Goal: Task Accomplishment & Management: Manage account settings

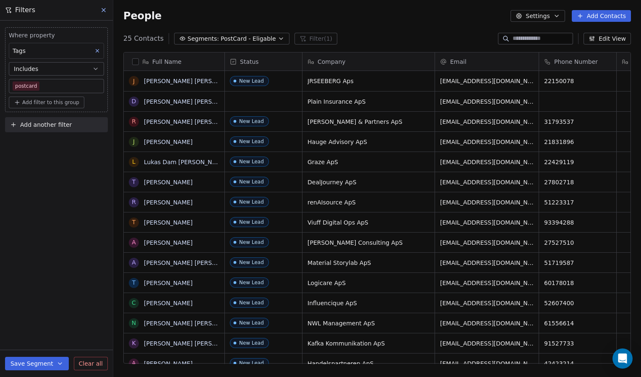
scroll to position [325, 521]
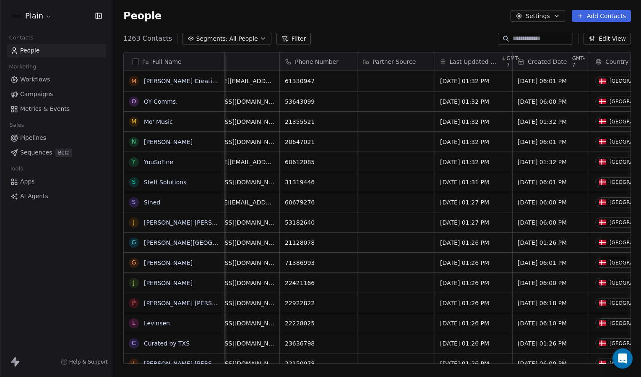
scroll to position [0, 296]
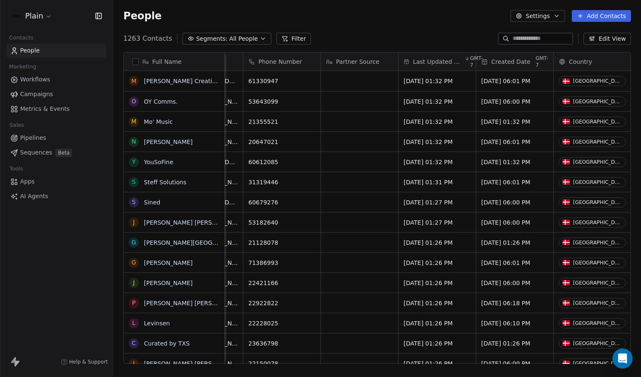
click at [460, 54] on div "Last Updated Date GMT-7" at bounding box center [437, 61] width 77 height 18
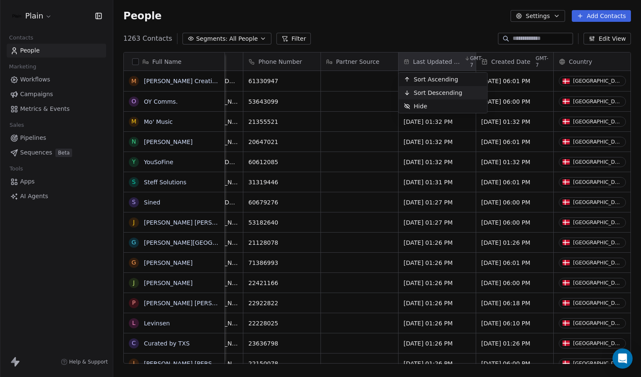
click at [432, 96] on span "Sort Descending" at bounding box center [438, 93] width 49 height 8
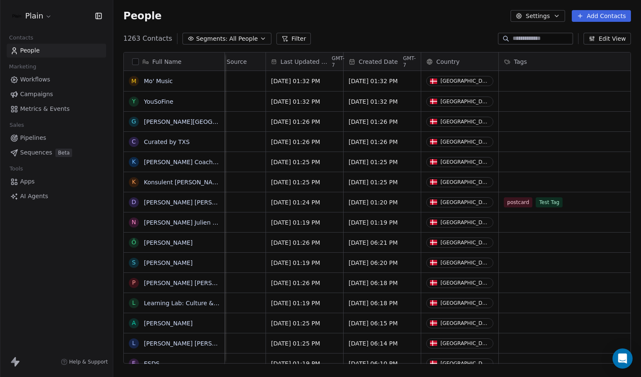
scroll to position [0, 429]
click at [323, 58] on span "Last Updated Date" at bounding box center [305, 62] width 50 height 8
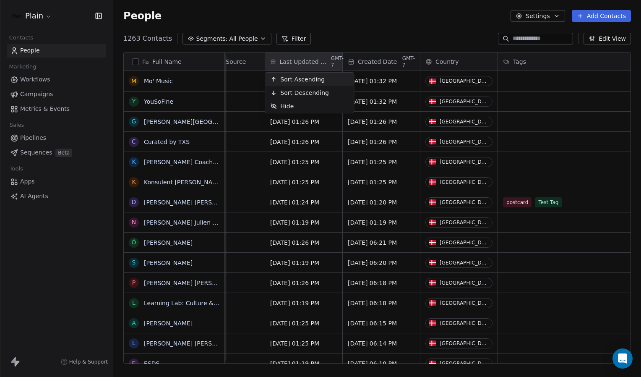
click at [319, 81] on span "Sort Ascending" at bounding box center [302, 79] width 44 height 8
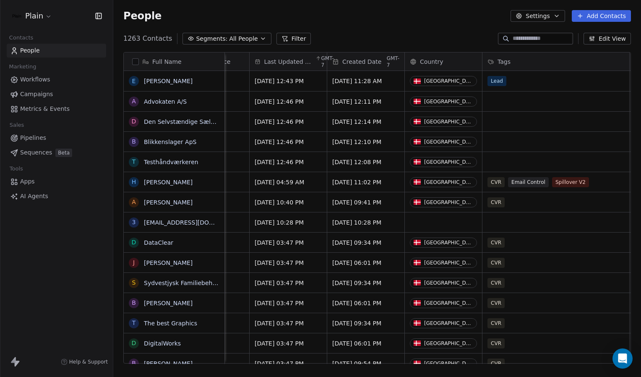
scroll to position [0, 438]
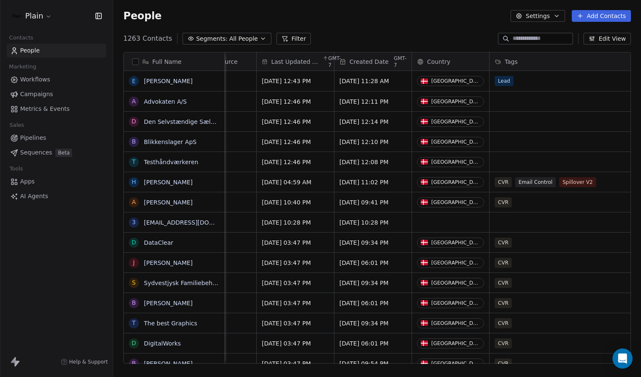
click at [288, 58] on span "Last Updated Date" at bounding box center [296, 62] width 50 height 8
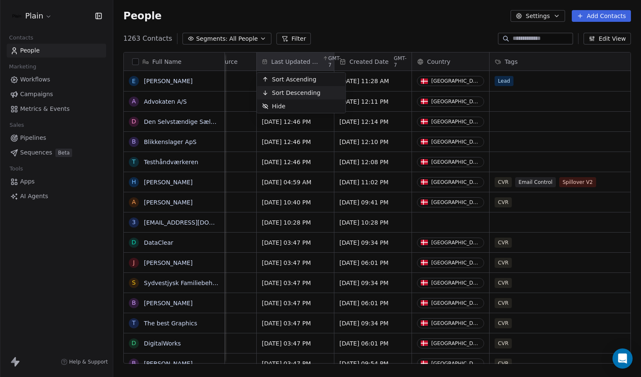
click at [290, 94] on span "Sort Descending" at bounding box center [296, 93] width 49 height 8
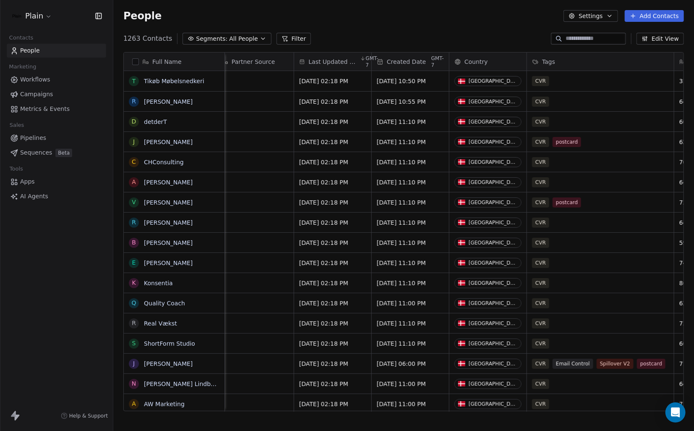
scroll to position [7, 6]
